Goal: Task Accomplishment & Management: Manage account settings

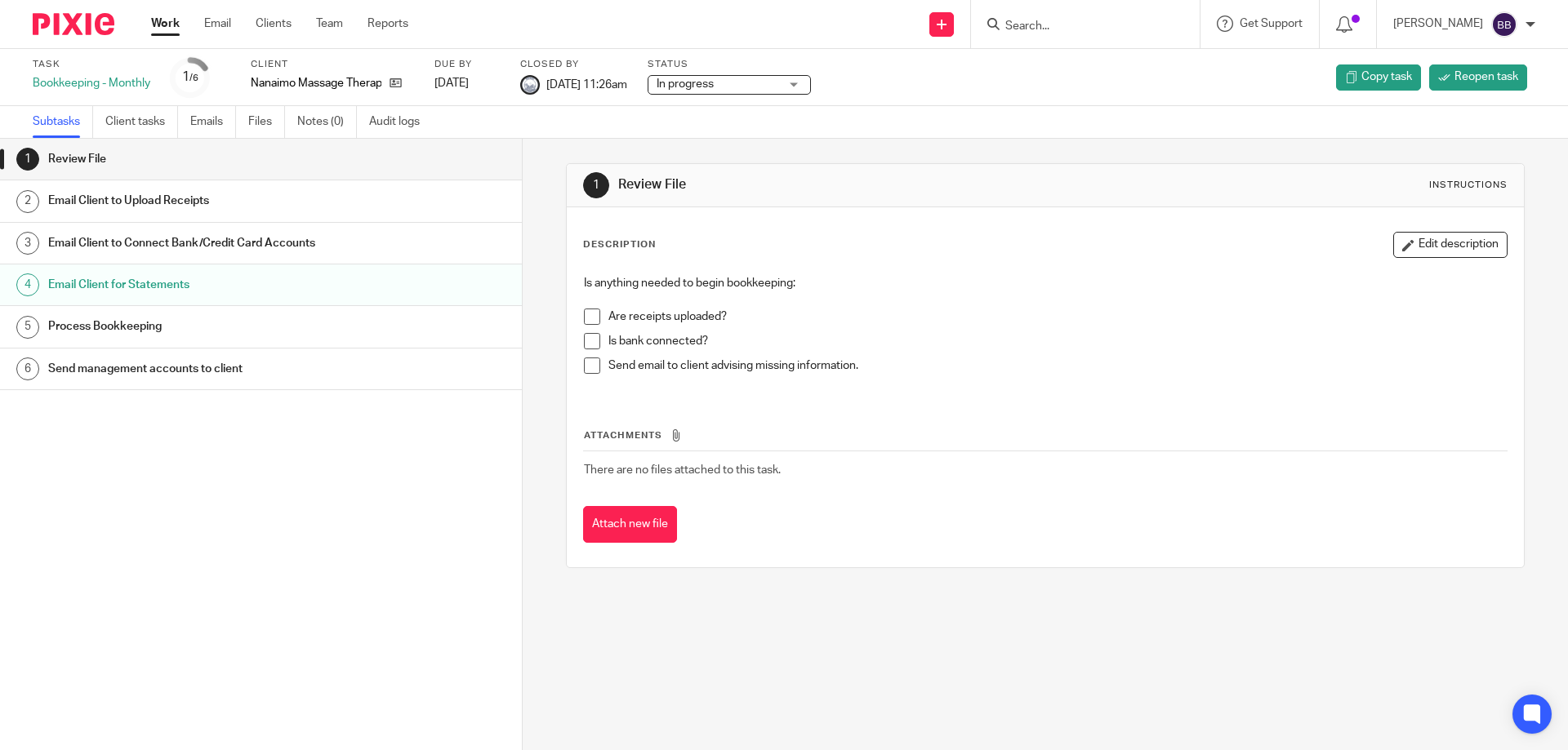
click at [166, 17] on link "Work" at bounding box center [165, 23] width 29 height 16
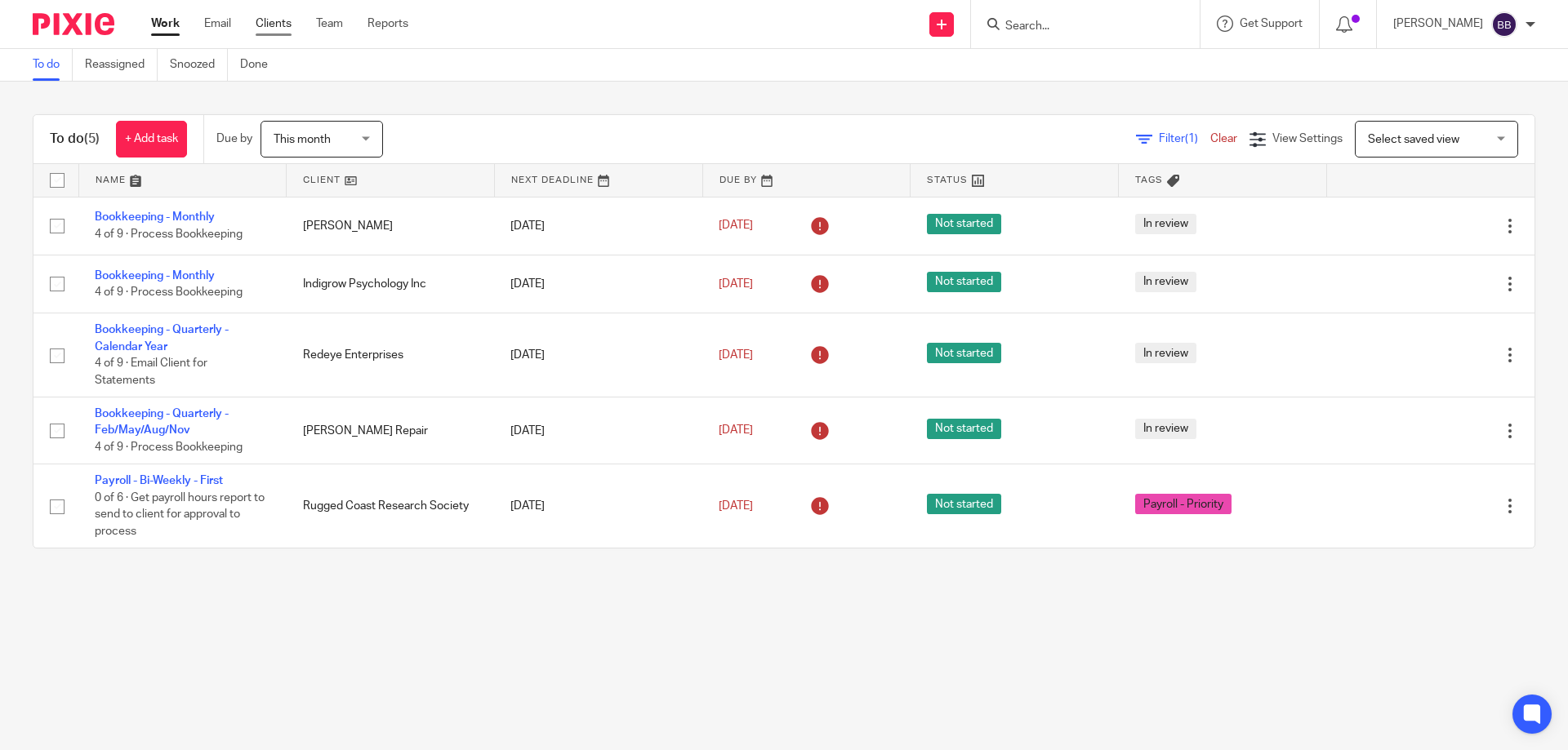
click at [277, 21] on link "Clients" at bounding box center [273, 23] width 36 height 16
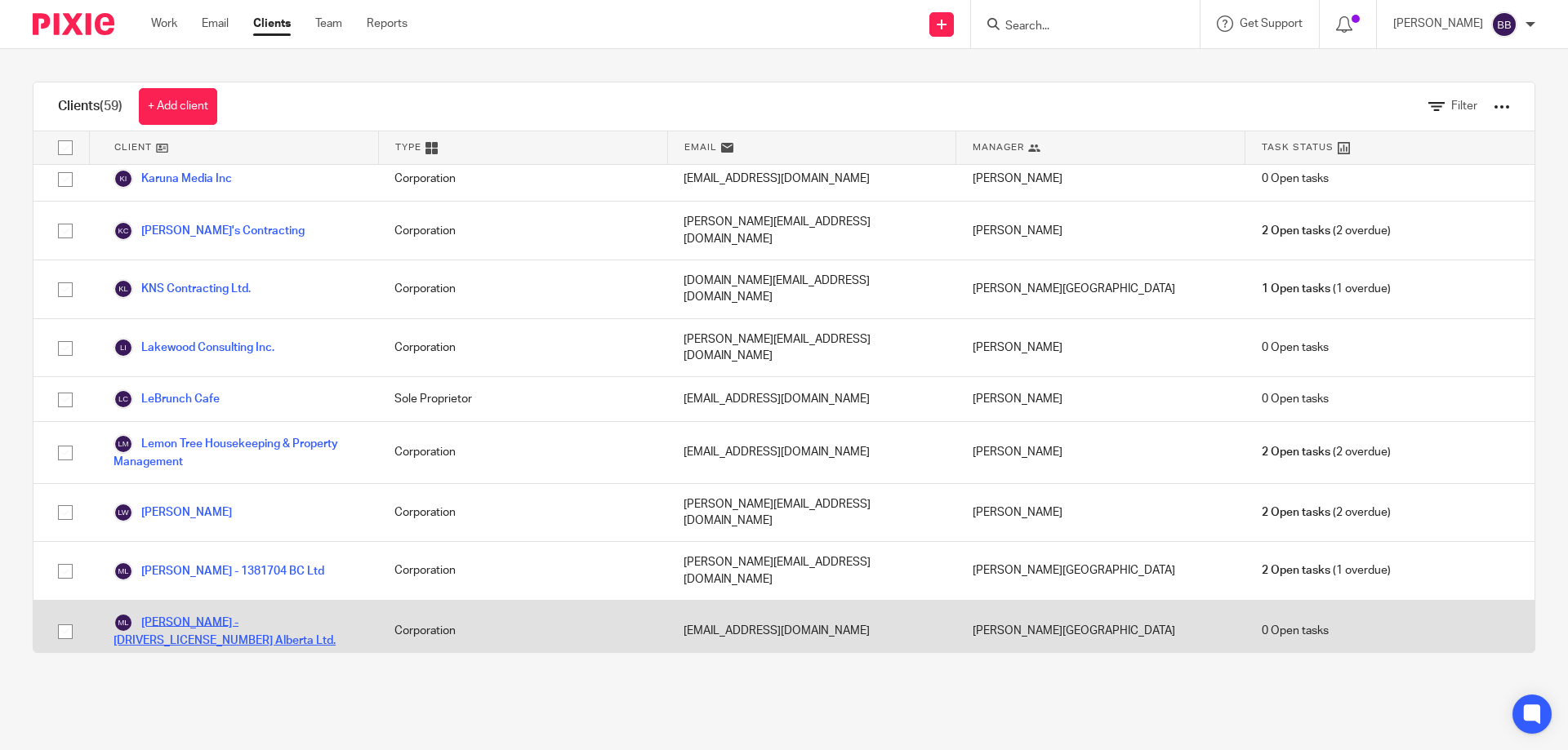
scroll to position [1225, 0]
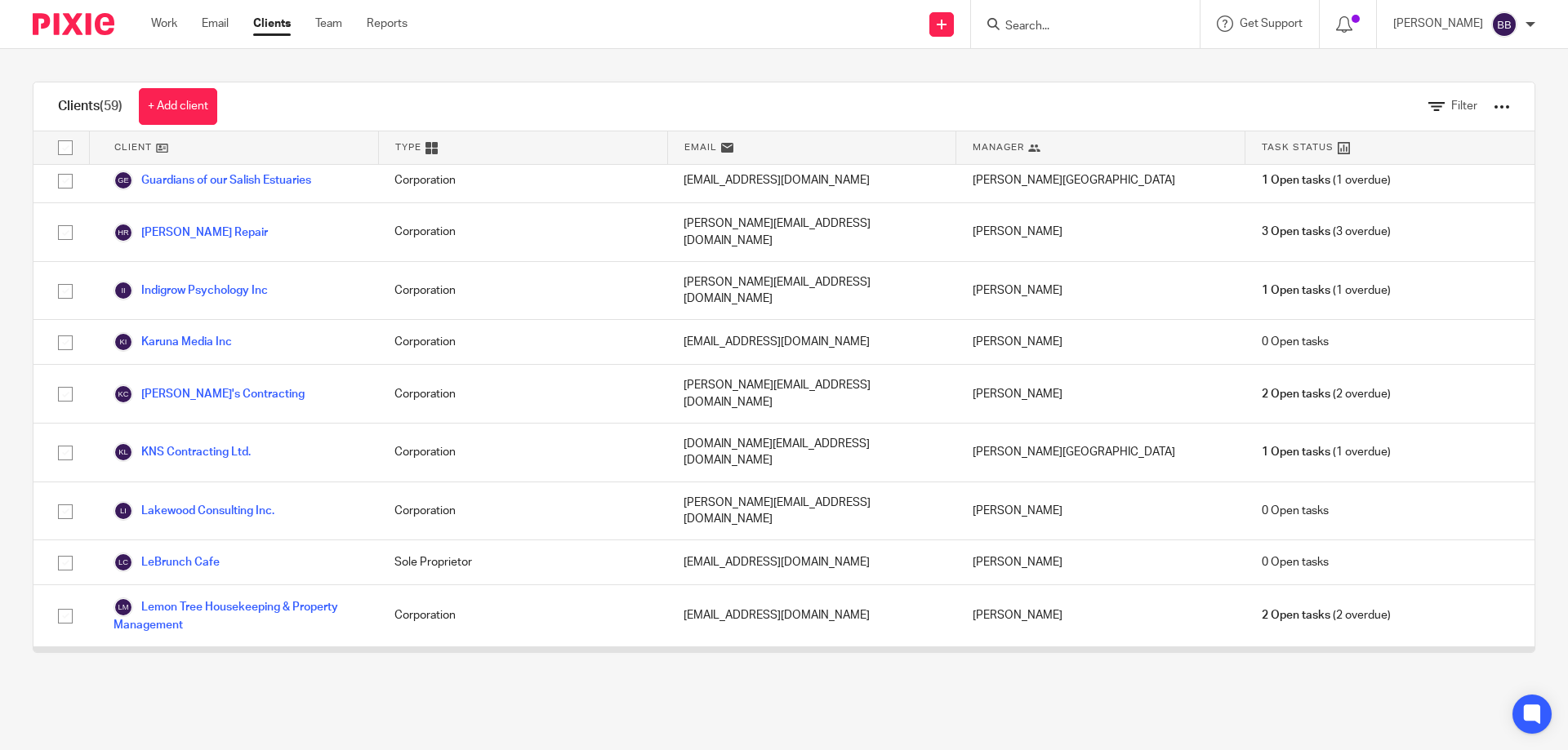
click at [215, 666] on link "[PERSON_NAME]" at bounding box center [172, 676] width 118 height 19
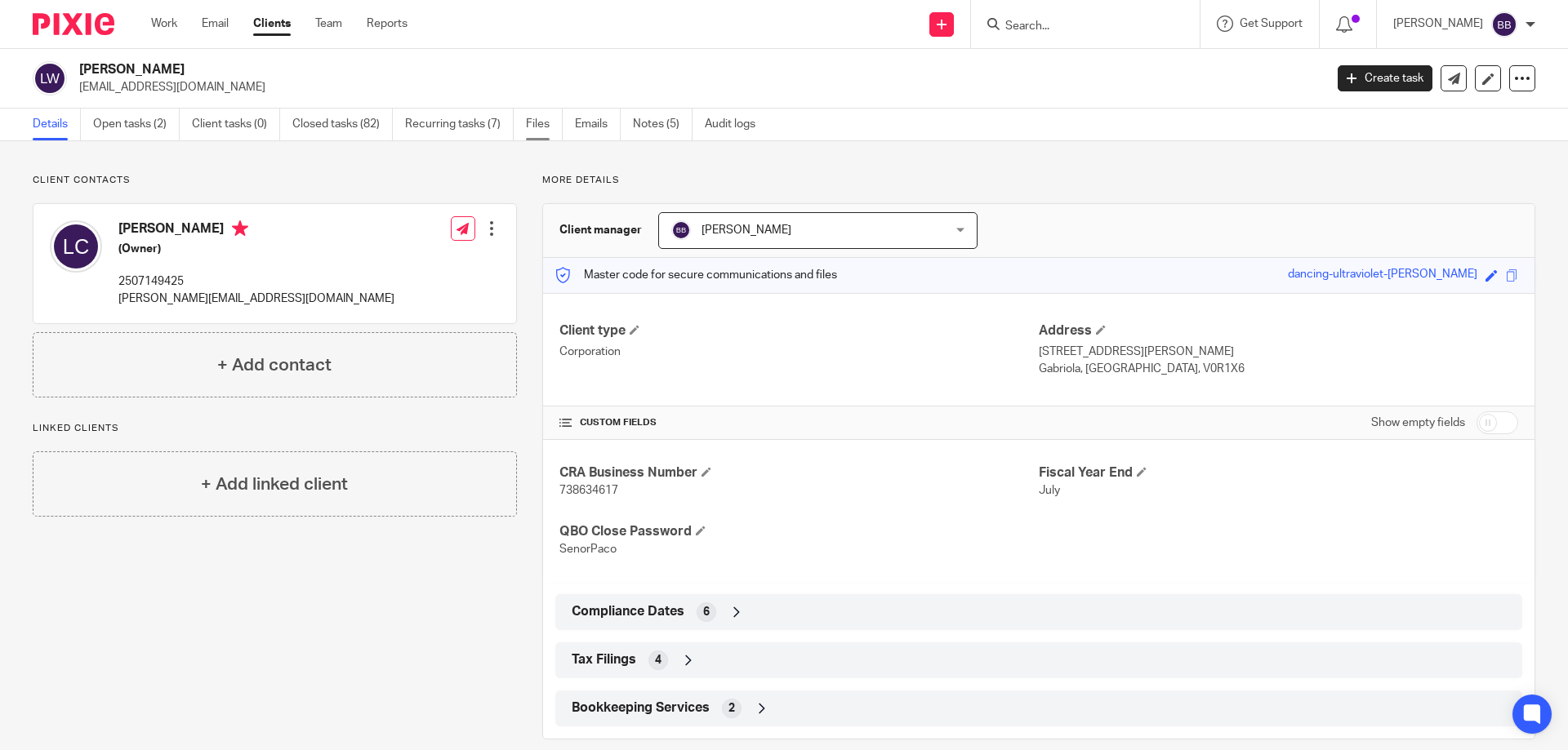
click at [539, 123] on link "Files" at bounding box center [544, 124] width 36 height 32
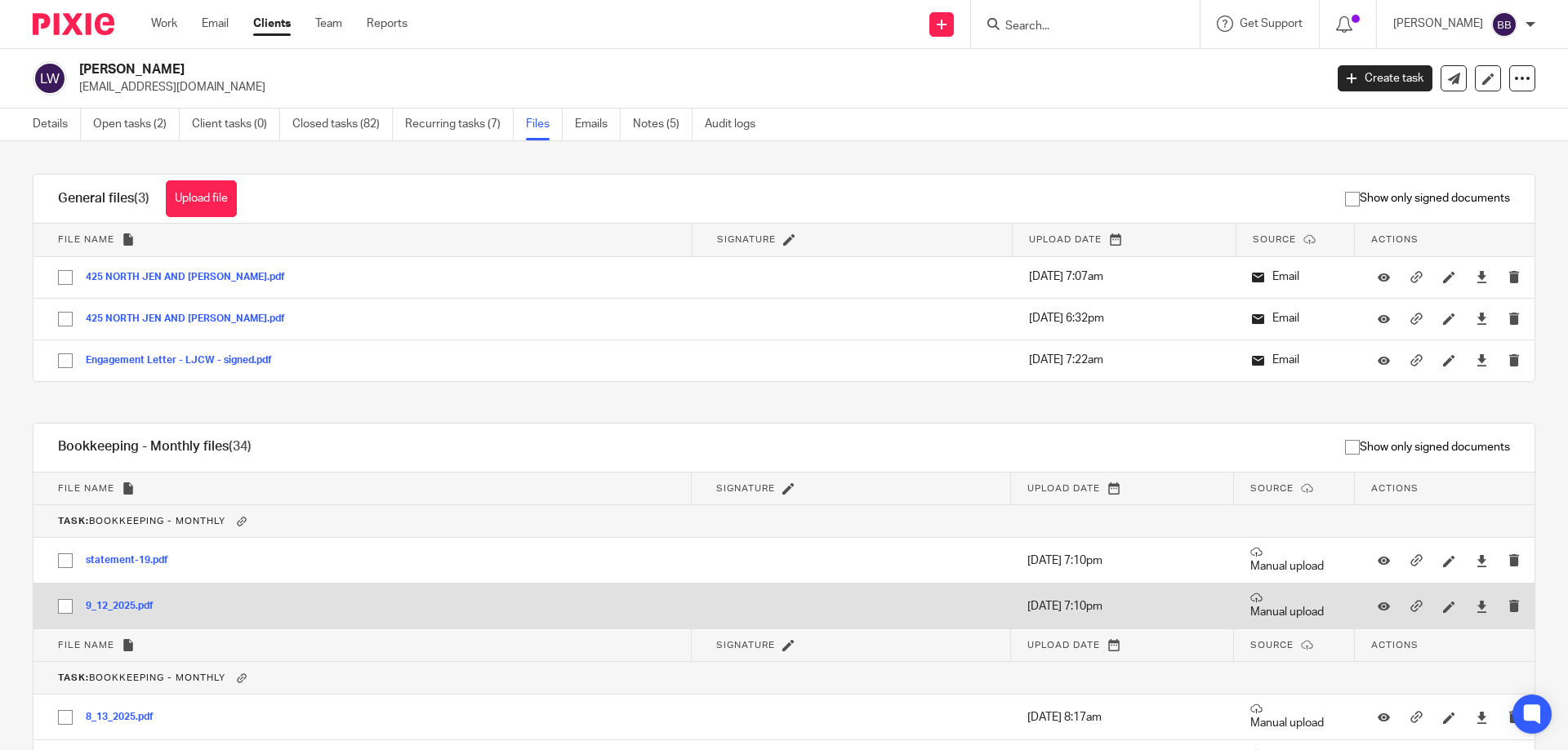
click at [109, 603] on button "9_12_2025.pdf" at bounding box center [125, 607] width 80 height 12
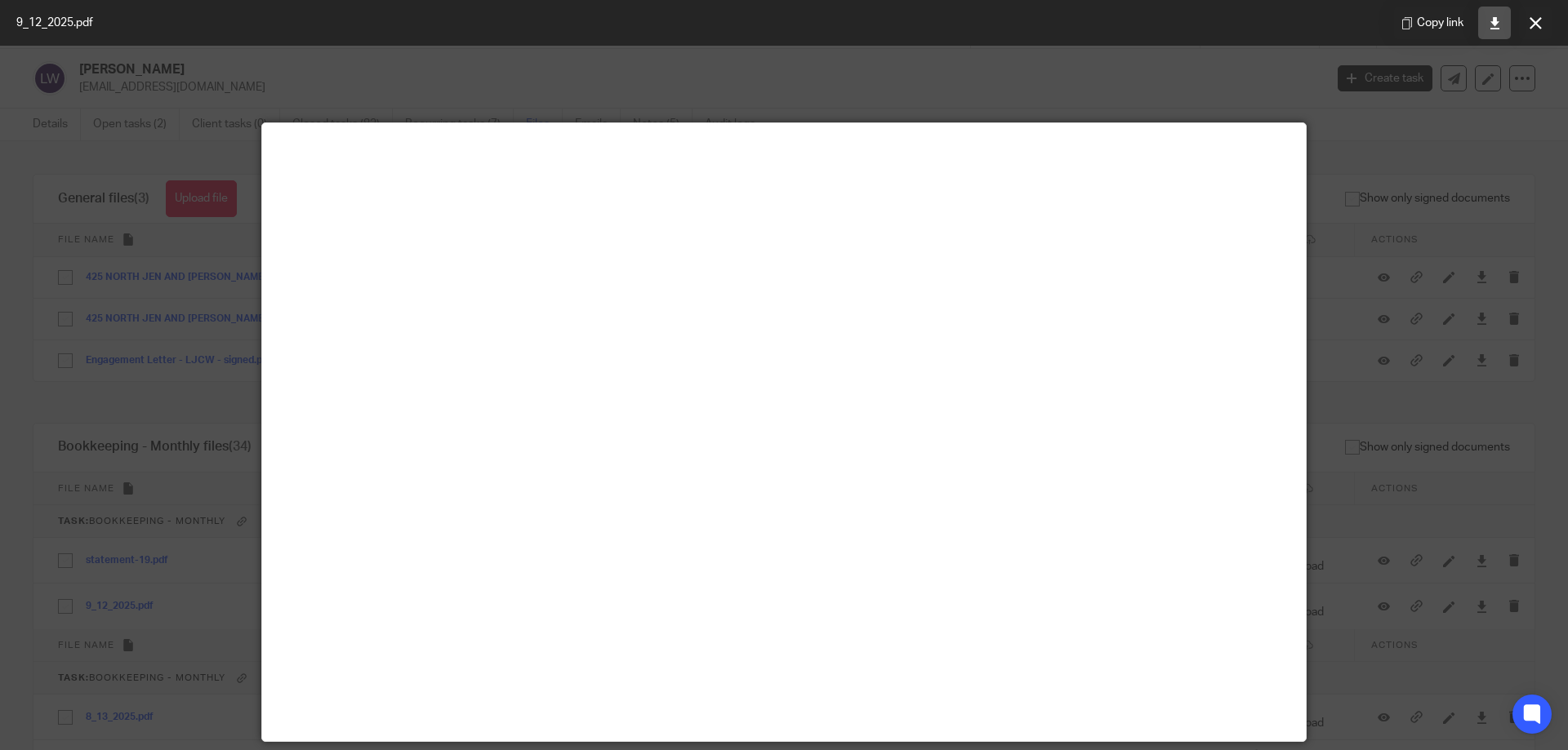
click at [1494, 20] on icon at bounding box center [1494, 23] width 12 height 12
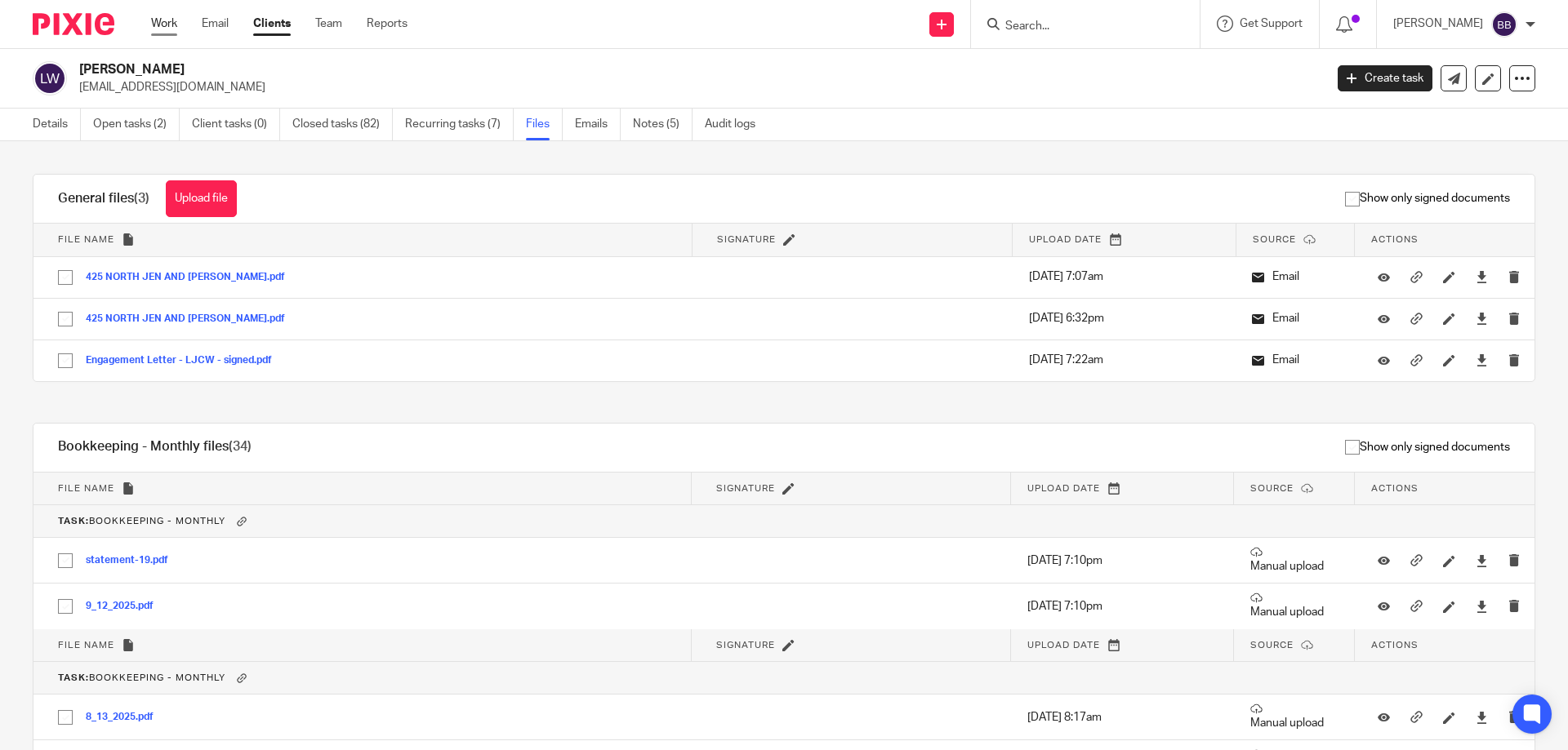
click at [157, 24] on link "Work" at bounding box center [163, 23] width 26 height 16
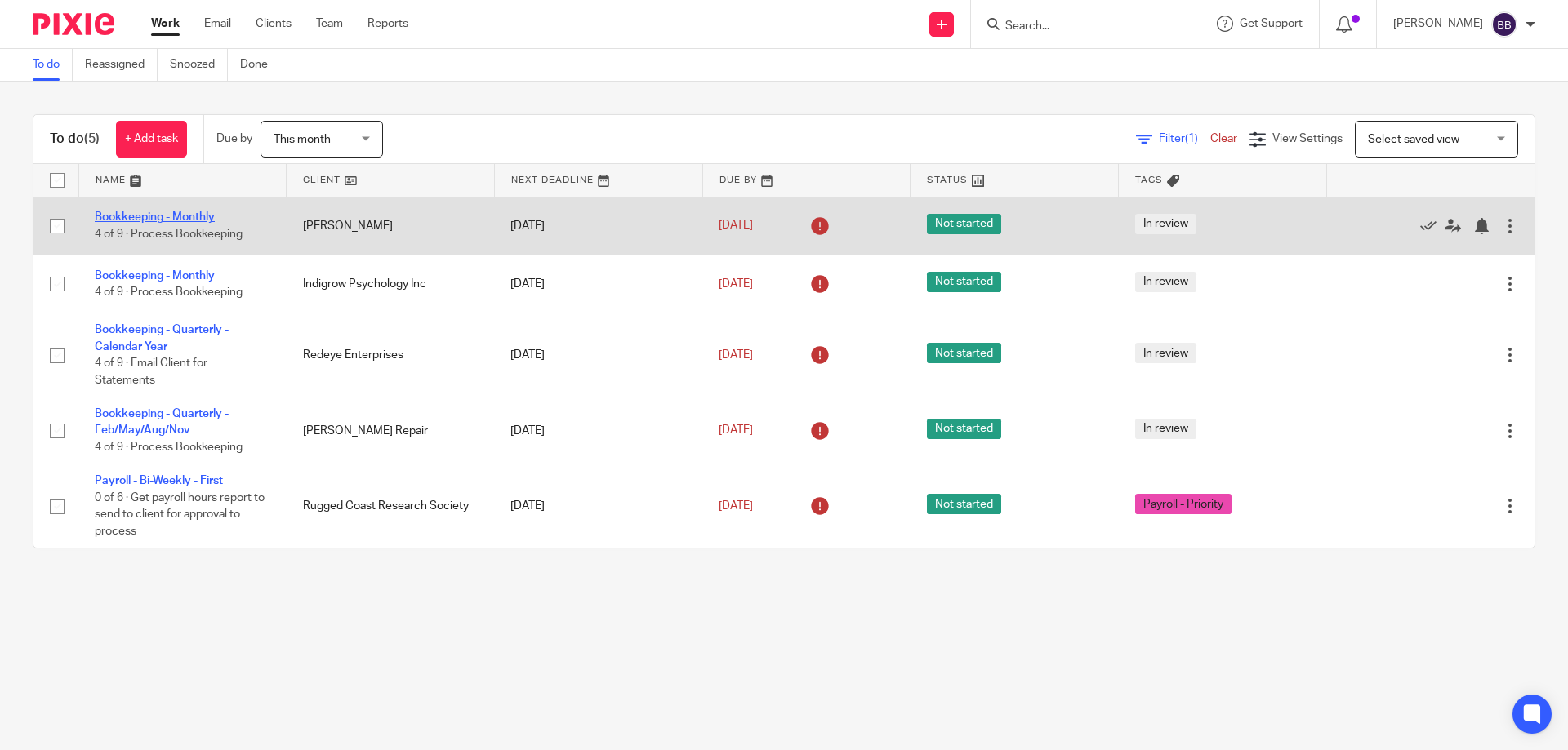
click at [145, 215] on link "Bookkeeping - Monthly" at bounding box center [155, 217] width 120 height 12
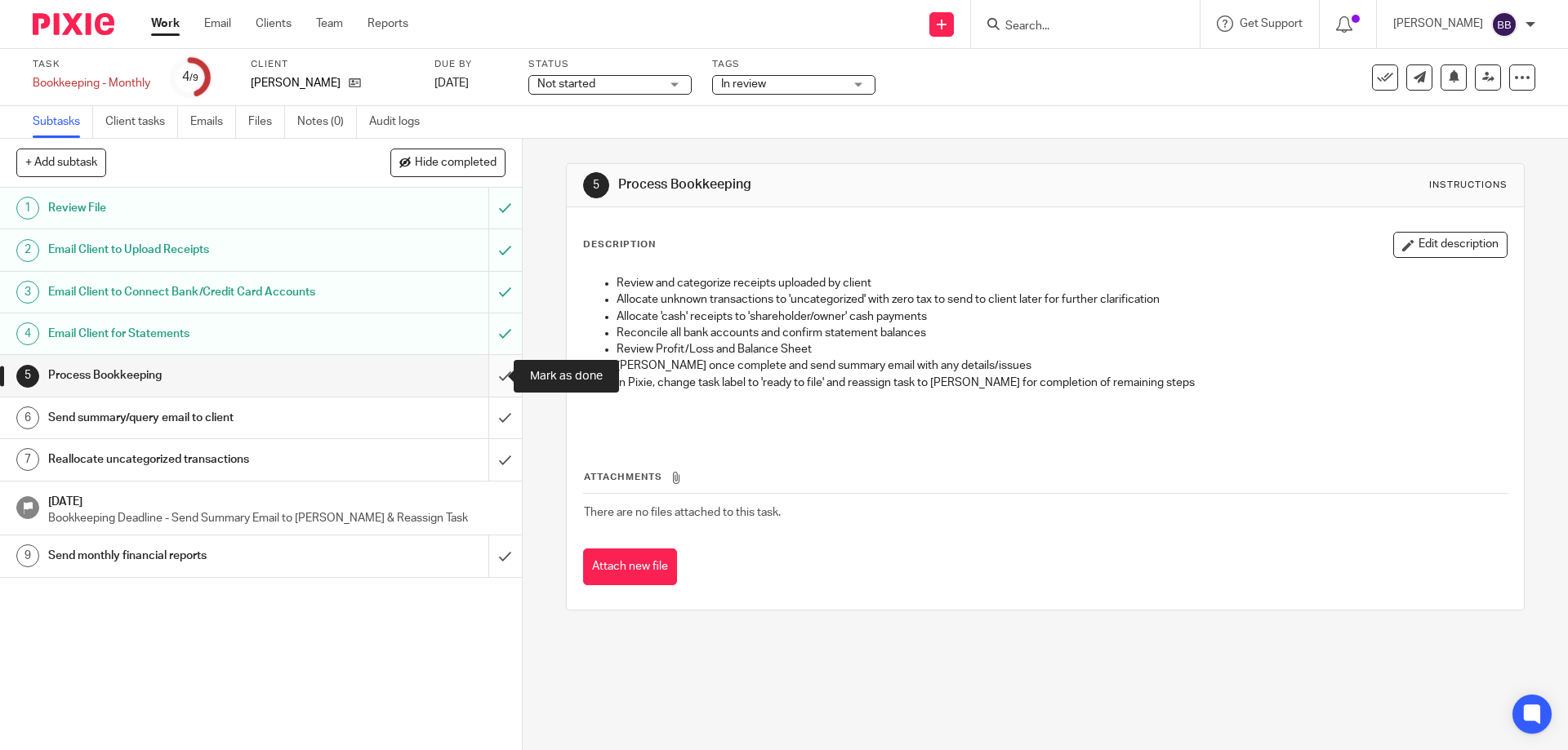
click at [494, 373] on input "submit" at bounding box center [260, 375] width 521 height 41
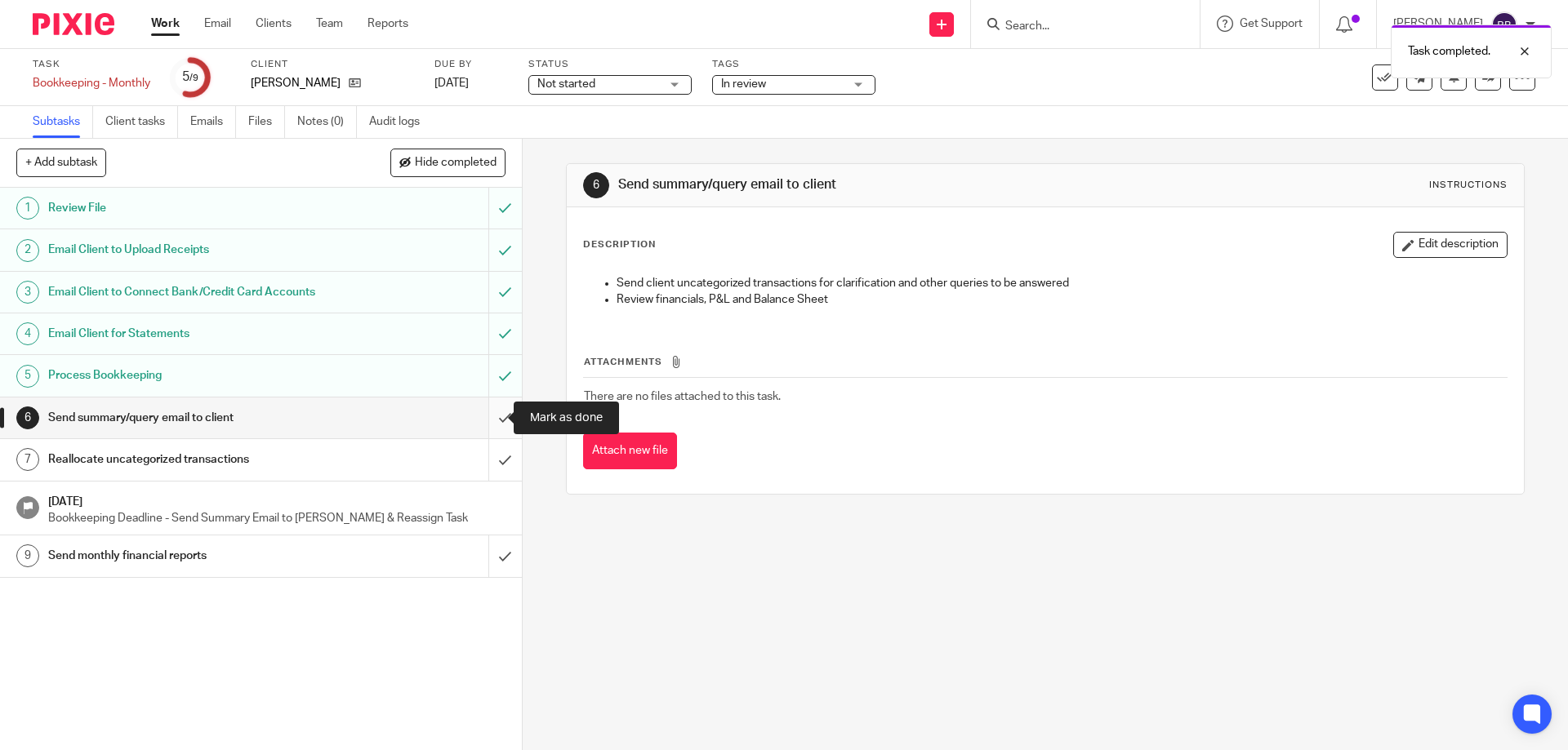
click at [484, 419] on input "submit" at bounding box center [260, 418] width 521 height 41
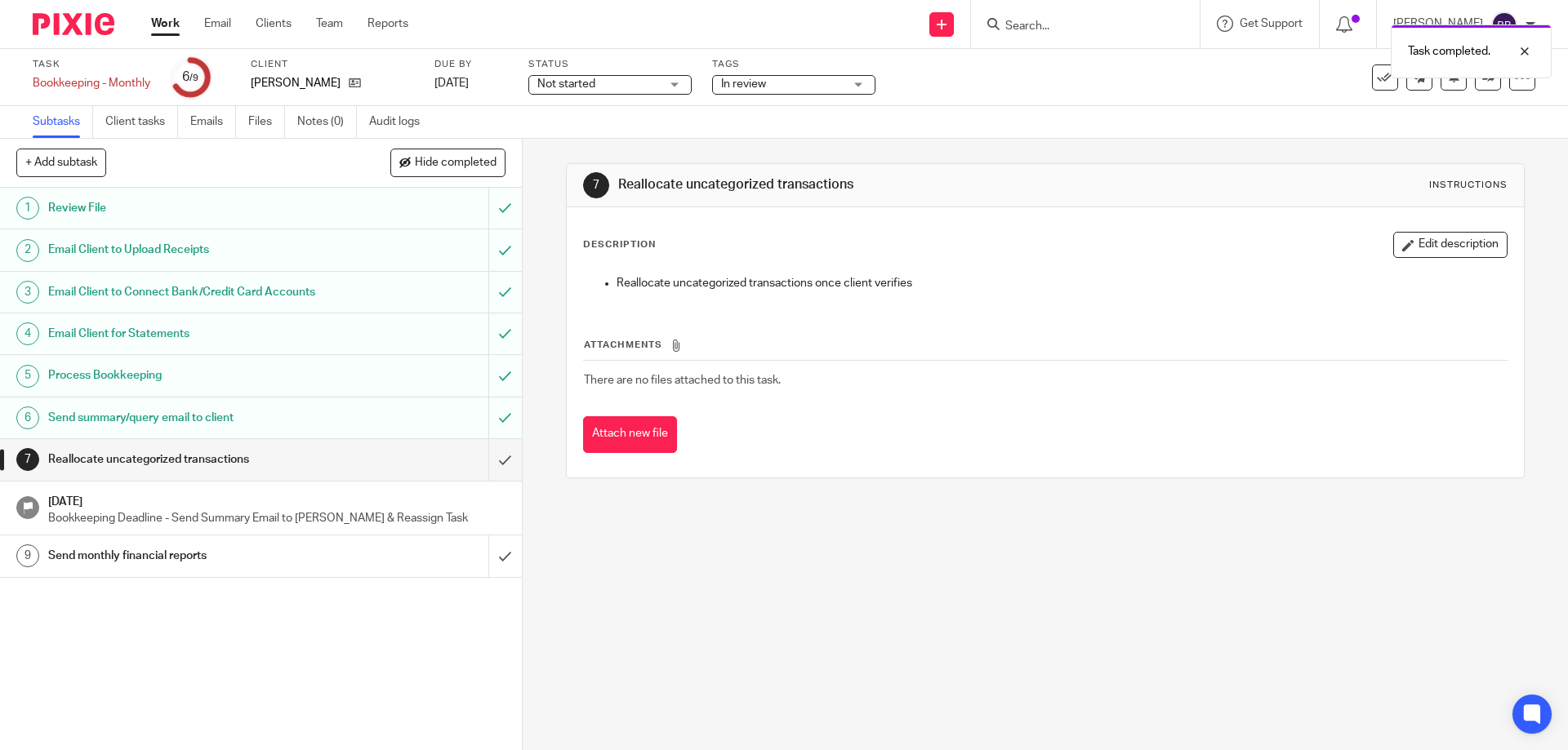
click at [489, 456] on input "submit" at bounding box center [260, 459] width 521 height 41
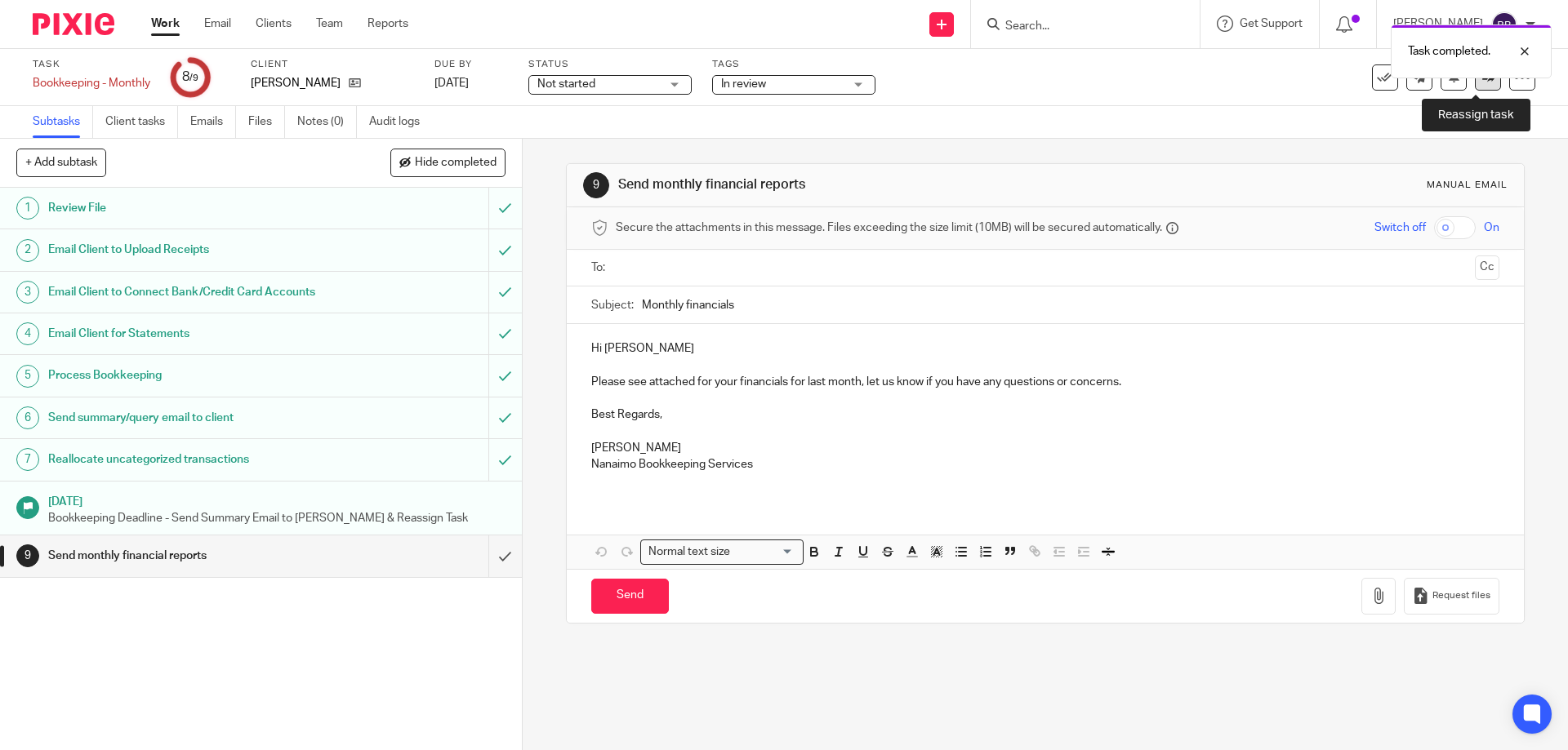
click at [1482, 80] on icon at bounding box center [1487, 77] width 12 height 12
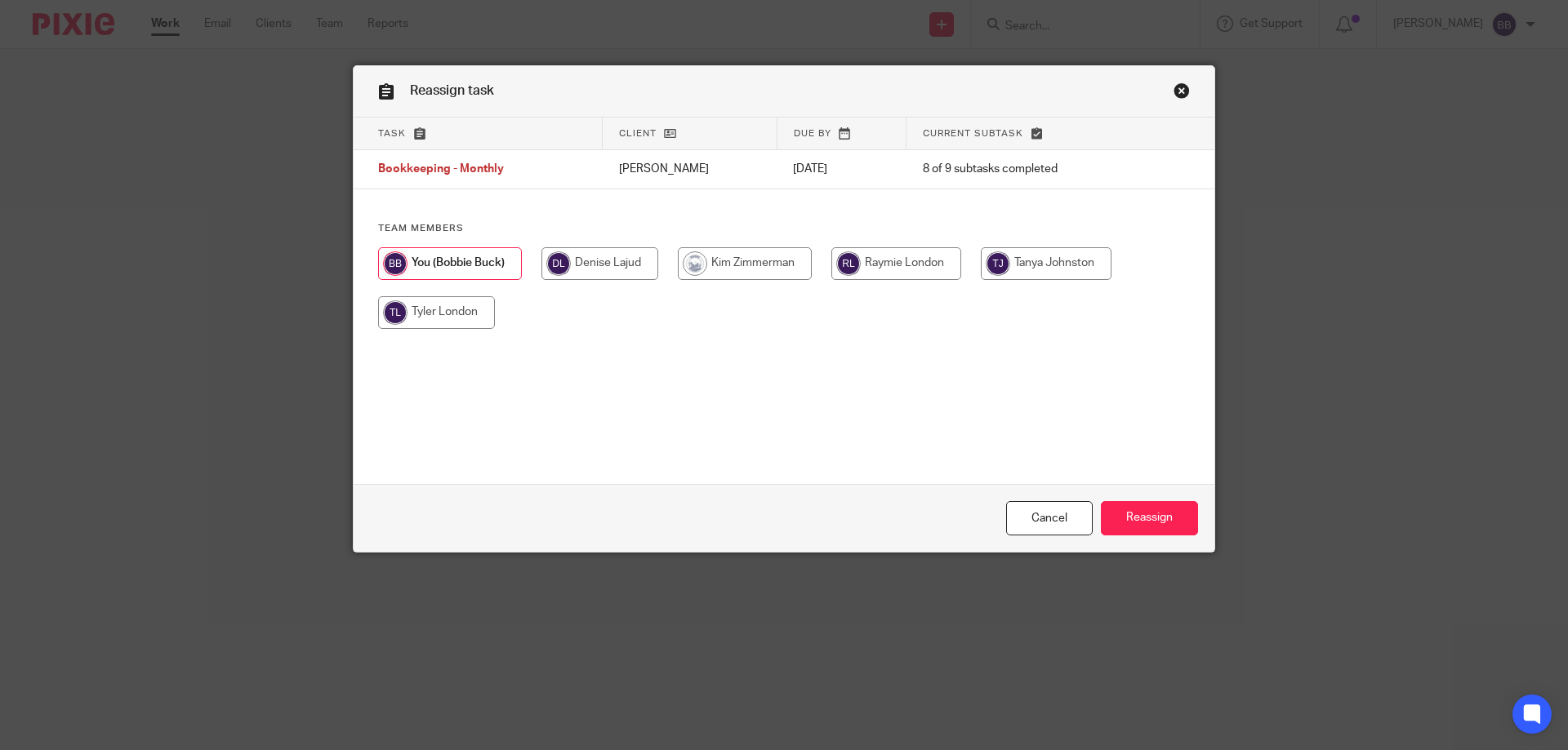
click at [898, 264] on input "radio" at bounding box center [896, 264] width 130 height 33
radio input "true"
click at [1174, 520] on input "Reassign" at bounding box center [1148, 519] width 97 height 36
